Goal: Understand process/instructions

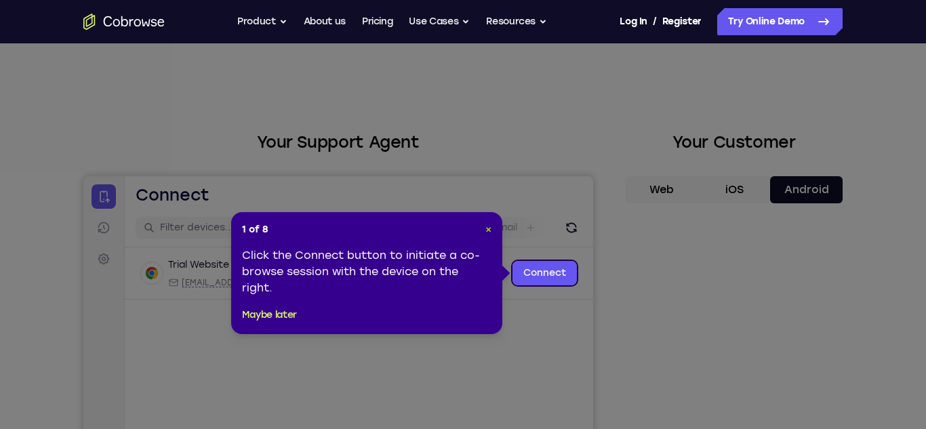
click at [487, 234] on span "×" at bounding box center [488, 230] width 6 height 12
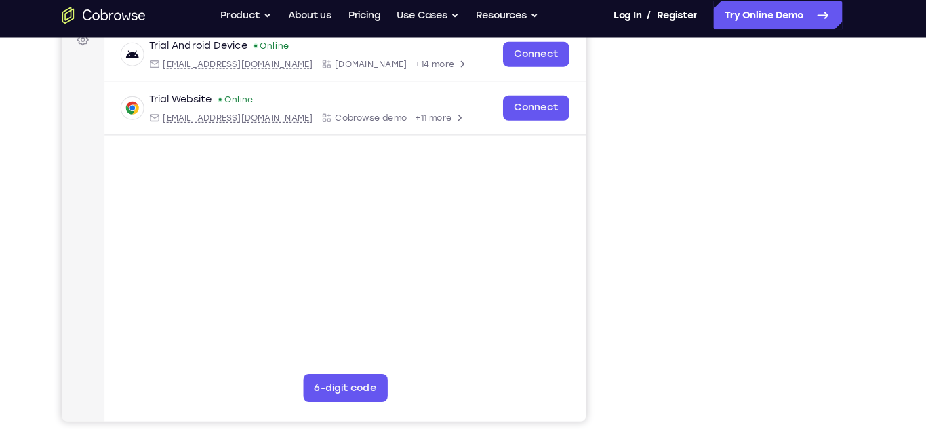
scroll to position [214, 0]
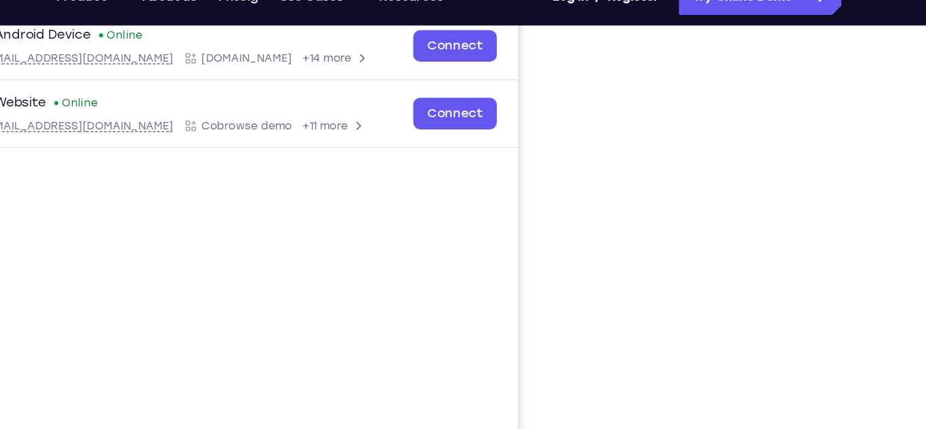
click at [897, 85] on div "Your Support Agent Your Customer Web iOS Android Next Steps We’d be happy to gi…" at bounding box center [463, 276] width 926 height 894
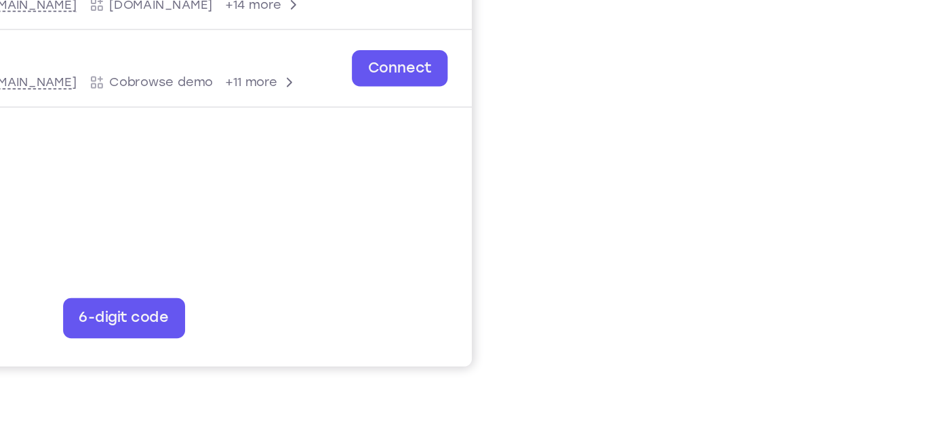
scroll to position [245, 0]
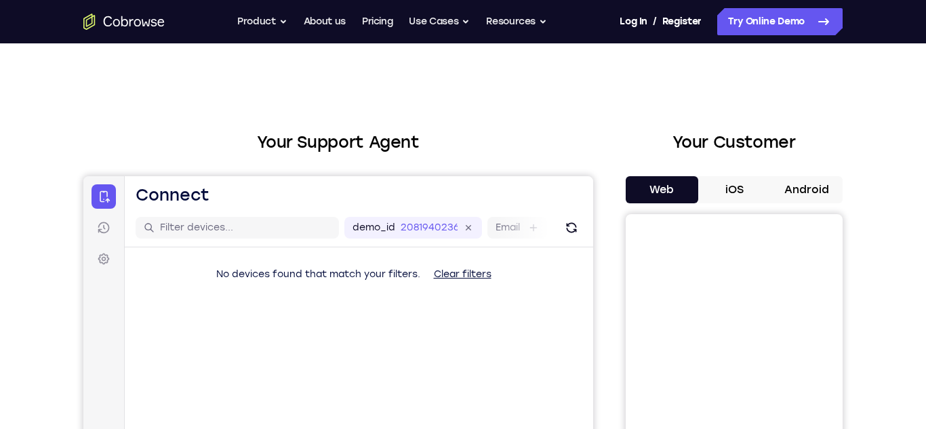
click at [820, 192] on button "Android" at bounding box center [806, 189] width 73 height 27
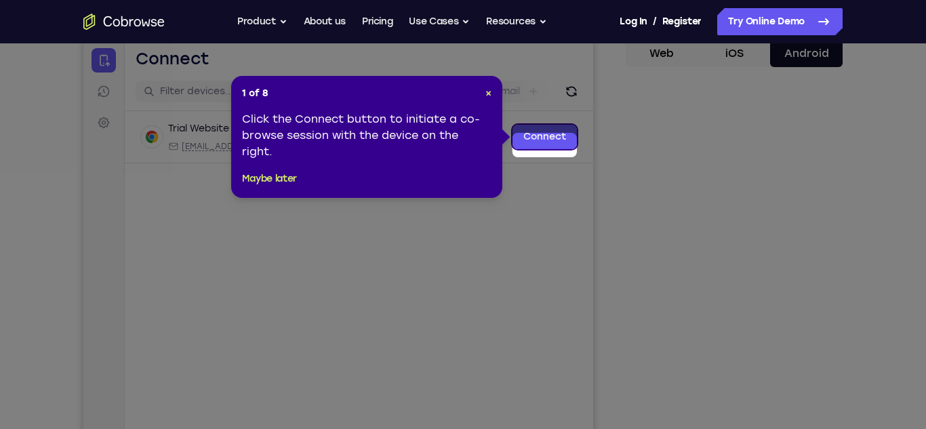
scroll to position [128, 0]
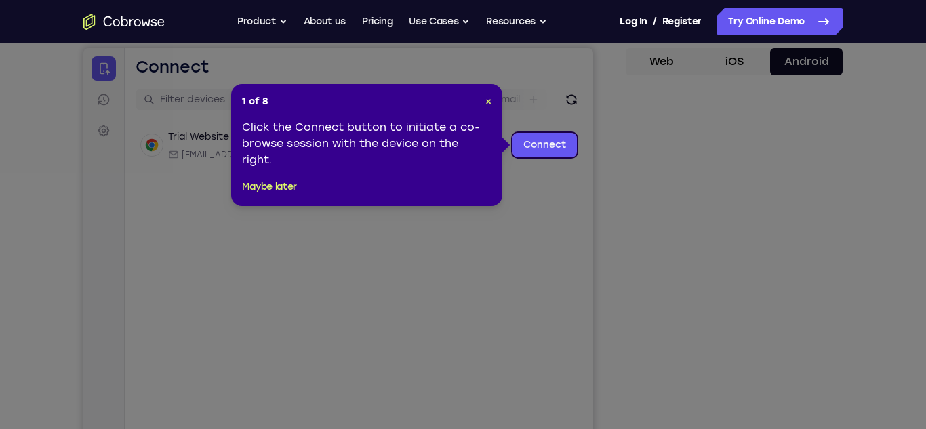
click at [499, 98] on div "1 of 8 × Click the Connect button to initiate a co-browse session with the devi…" at bounding box center [366, 145] width 271 height 122
click at [488, 102] on span "×" at bounding box center [488, 102] width 6 height 12
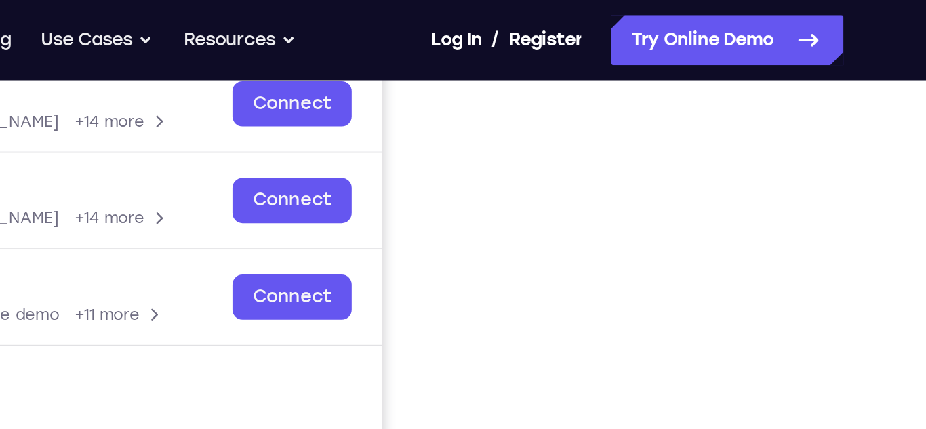
scroll to position [212, 0]
